Goal: Transaction & Acquisition: Purchase product/service

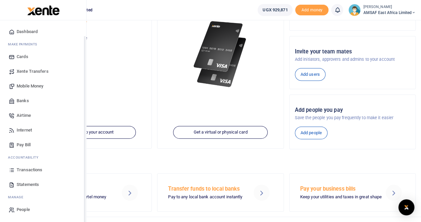
scroll to position [91, 0]
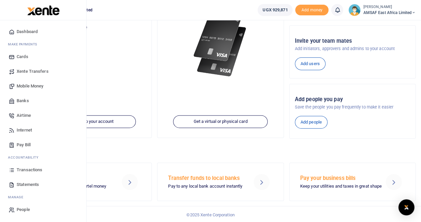
click at [29, 170] on span "Transactions" at bounding box center [30, 169] width 26 height 7
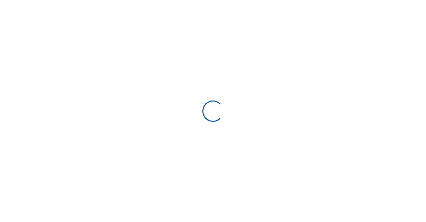
select select
type input "07/31/2025 - 08/29/2025"
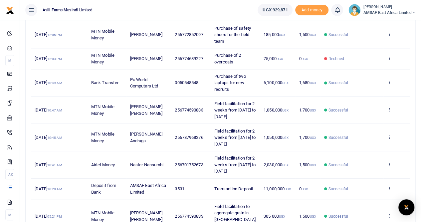
scroll to position [133, 0]
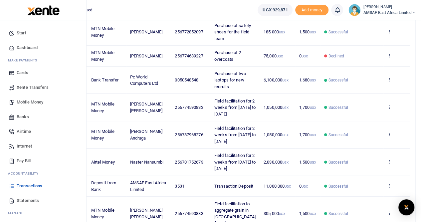
click at [29, 102] on span "Mobile Money" at bounding box center [30, 102] width 27 height 7
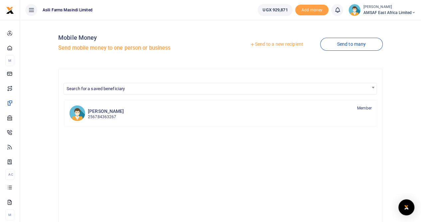
click at [270, 44] on link "Send to a new recipient" at bounding box center [276, 44] width 87 height 12
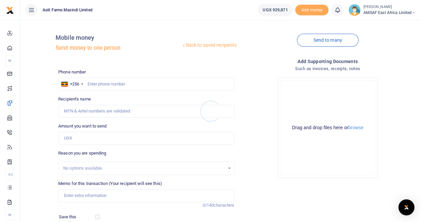
click at [106, 83] on div at bounding box center [210, 111] width 421 height 222
click at [101, 84] on input "text" at bounding box center [146, 84] width 176 height 13
type input "770785074"
type input "Paul Murungi"
type input "770785074"
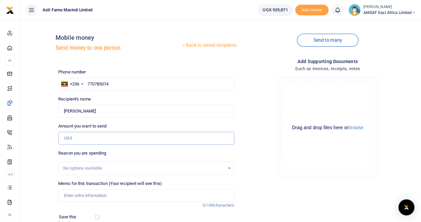
click at [86, 139] on input "Amount you want to send" at bounding box center [146, 138] width 176 height 13
type input "600,000"
click at [95, 196] on input "Memo for this transaction (Your recipient will see this)" at bounding box center [146, 195] width 176 height 13
type input "M"
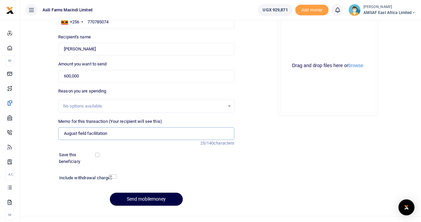
scroll to position [73, 0]
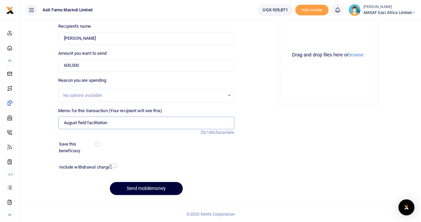
type input "August field facilitation"
click at [153, 187] on button "Send mobilemoney" at bounding box center [146, 188] width 73 height 13
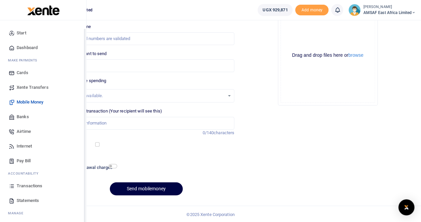
scroll to position [16, 0]
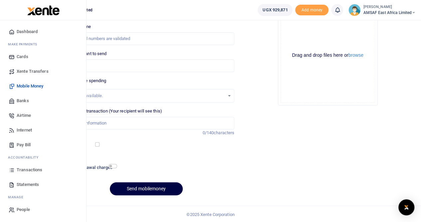
click at [27, 102] on span "Banks" at bounding box center [23, 100] width 12 height 7
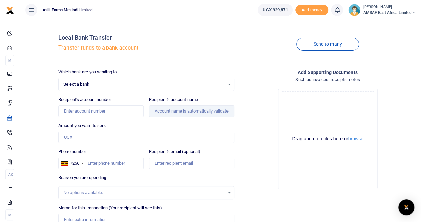
click at [95, 83] on span "Select a bank" at bounding box center [144, 84] width 162 height 7
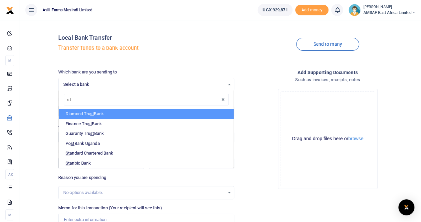
type input "sta"
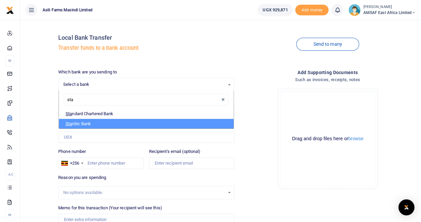
click at [89, 124] on li "Sta nbic Bank" at bounding box center [146, 124] width 175 height 10
select select "STANBIC"
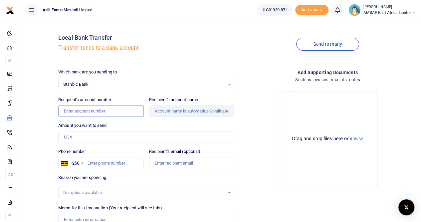
click at [108, 112] on input "Recipient's account number" at bounding box center [100, 110] width 85 height 11
click at [101, 111] on input "Recipient's account number" at bounding box center [100, 110] width 85 height 11
paste input "9030020816820"
type input "9030020816820"
click at [101, 138] on input "Amount you want to send" at bounding box center [146, 136] width 176 height 11
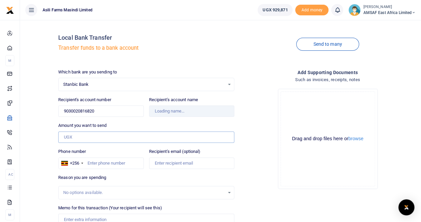
type input "600,000"
click at [106, 162] on input "Phone number" at bounding box center [100, 162] width 85 height 11
type input "770"
type input "Murungi Paul"
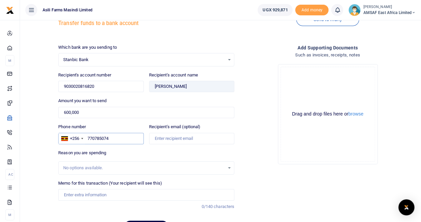
scroll to position [62, 0]
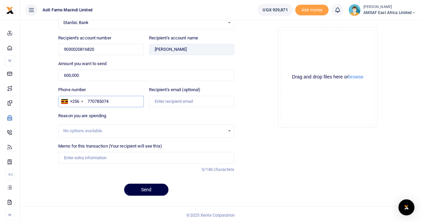
type input "770785074"
click at [86, 156] on input "Memo for this transaction (Your recipient will see this)" at bounding box center [146, 157] width 176 height 11
type input "August field facilitation"
click at [142, 187] on button "Send" at bounding box center [146, 189] width 44 height 12
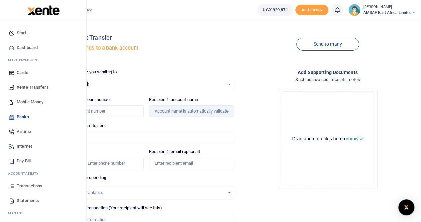
click at [22, 32] on span "Start" at bounding box center [22, 33] width 10 height 7
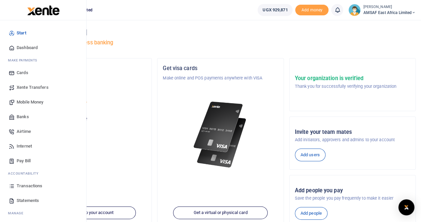
click at [28, 186] on span "Transactions" at bounding box center [30, 185] width 26 height 7
click at [36, 184] on span "Transactions" at bounding box center [30, 185] width 26 height 7
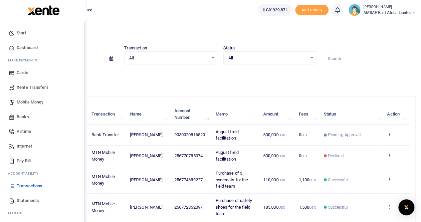
click at [29, 33] on link "Start" at bounding box center [43, 33] width 76 height 15
